Goal: Task Accomplishment & Management: Use online tool/utility

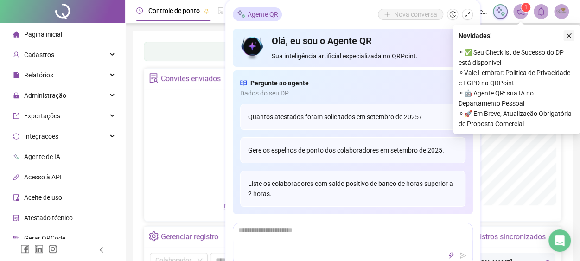
click at [568, 37] on icon "close" at bounding box center [568, 35] width 6 height 6
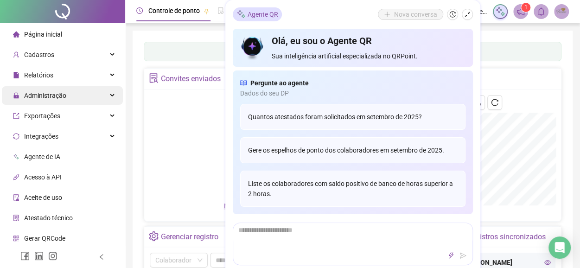
click at [52, 97] on span "Administração" at bounding box center [45, 95] width 42 height 7
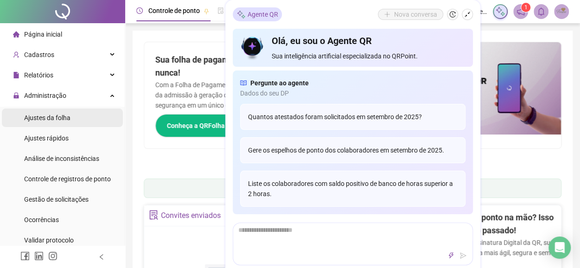
click at [59, 118] on span "Ajustes da folha" at bounding box center [47, 117] width 46 height 7
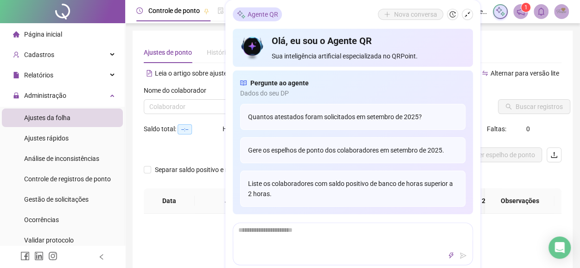
type input "**********"
drag, startPoint x: 44, startPoint y: 120, endPoint x: 82, endPoint y: 114, distance: 37.6
click at [44, 119] on span "Ajustes da folha" at bounding box center [47, 117] width 46 height 7
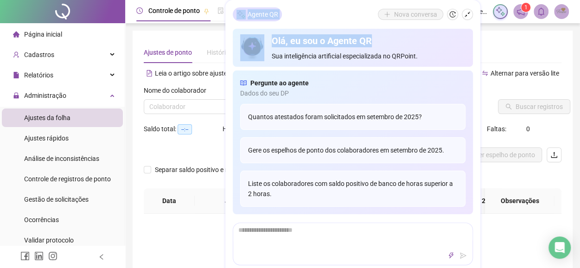
drag, startPoint x: 322, startPoint y: 12, endPoint x: 381, endPoint y: 30, distance: 61.1
click at [381, 30] on div "Agente QR Nova conversa Olá, eu sou o Agente QR Sua inteligência artificial esp…" at bounding box center [352, 142] width 255 height 285
click at [466, 15] on icon "shrink" at bounding box center [467, 15] width 6 height 6
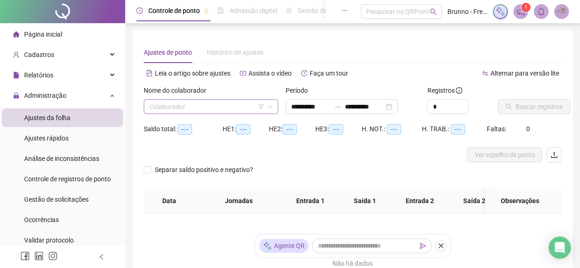
click at [246, 107] on input "search" at bounding box center [206, 107] width 115 height 14
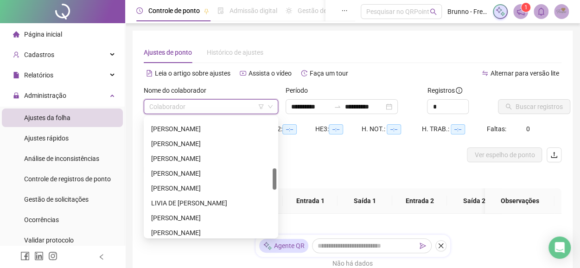
scroll to position [534, 0]
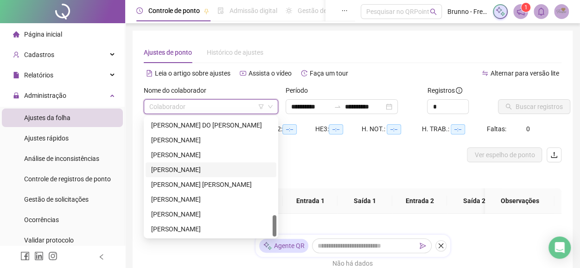
click at [202, 171] on div "[PERSON_NAME]" at bounding box center [211, 169] width 120 height 10
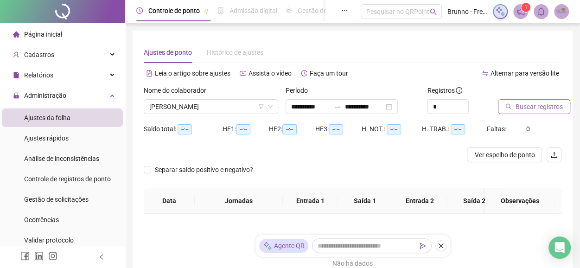
drag, startPoint x: 502, startPoint y: 112, endPoint x: 524, endPoint y: 99, distance: 25.9
click at [524, 99] on button "Buscar registros" at bounding box center [534, 106] width 72 height 15
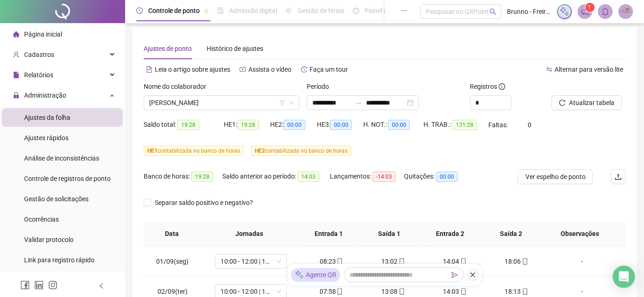
scroll to position [0, 0]
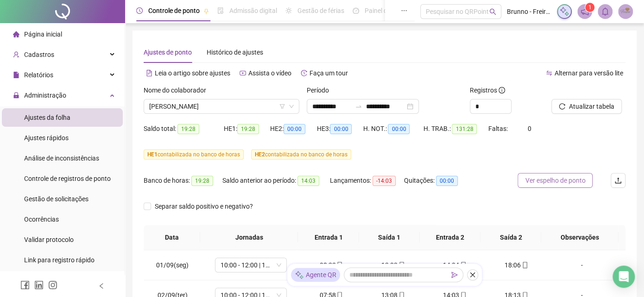
click at [570, 179] on span "Ver espelho de ponto" at bounding box center [555, 181] width 60 height 10
